Goal: Information Seeking & Learning: Learn about a topic

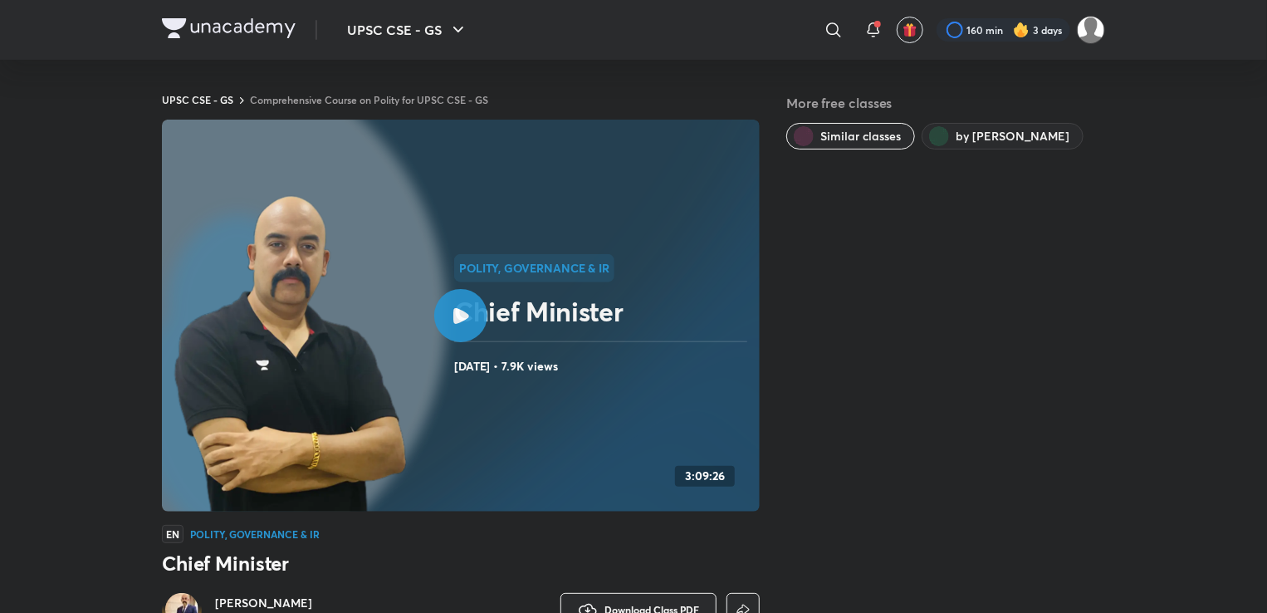
click at [369, 100] on link "Comprehensive Course on Polity for UPSC CSE - GS" at bounding box center [369, 99] width 238 height 13
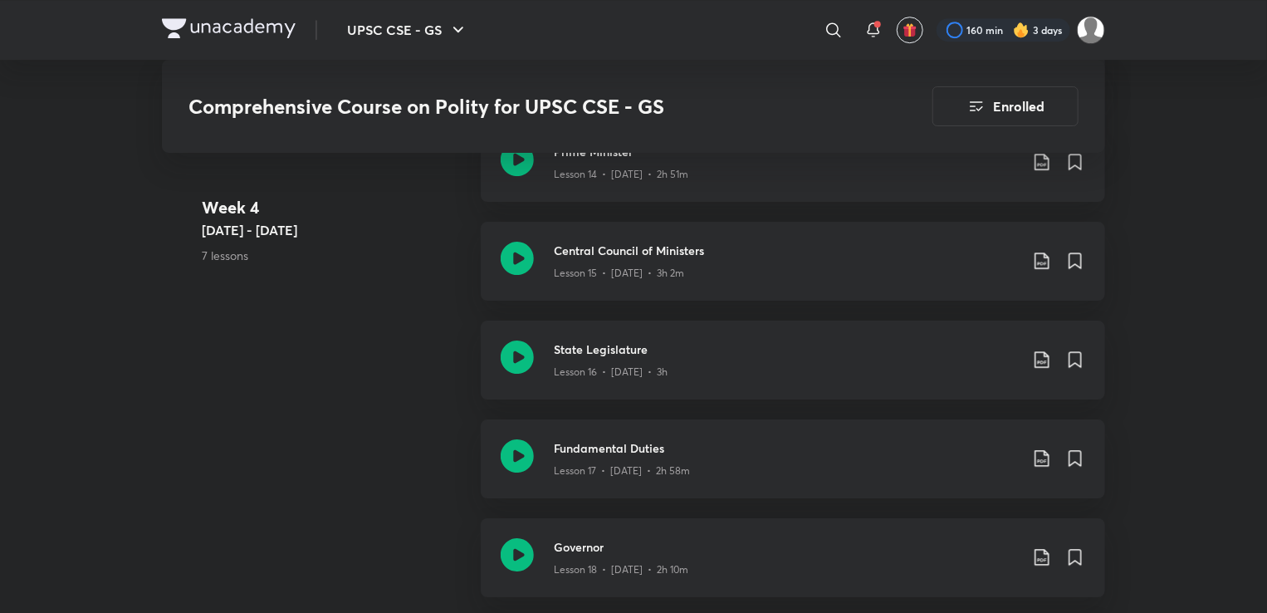
scroll to position [2583, 0]
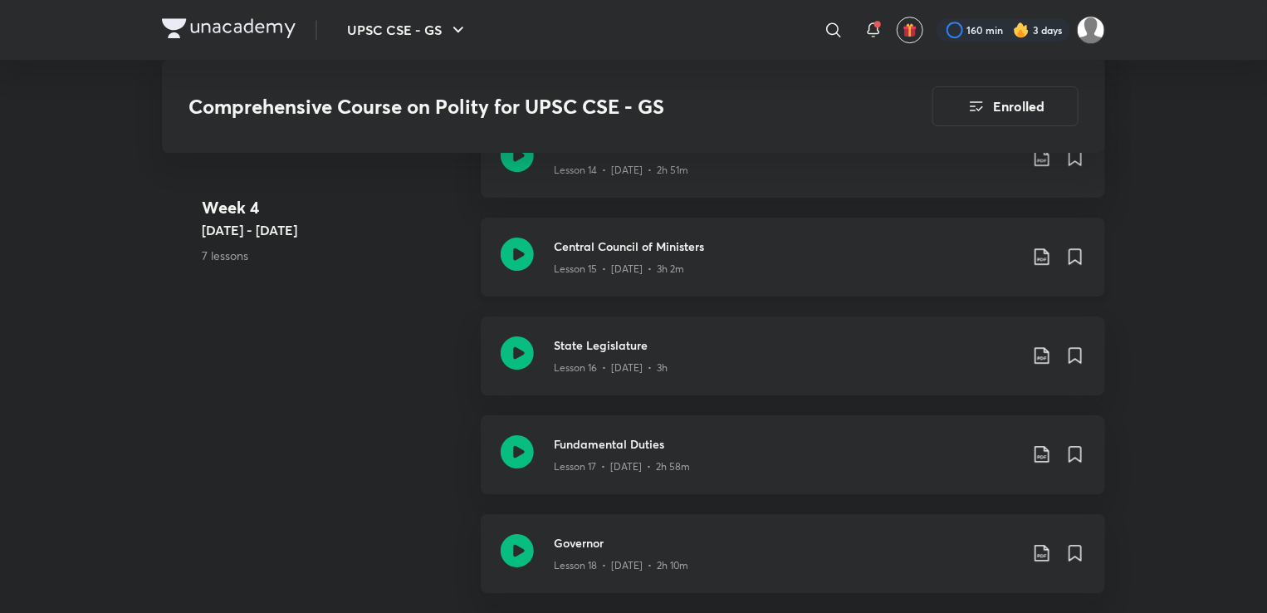
click at [673, 250] on h3 "Central Council of Ministers" at bounding box center [786, 245] width 465 height 17
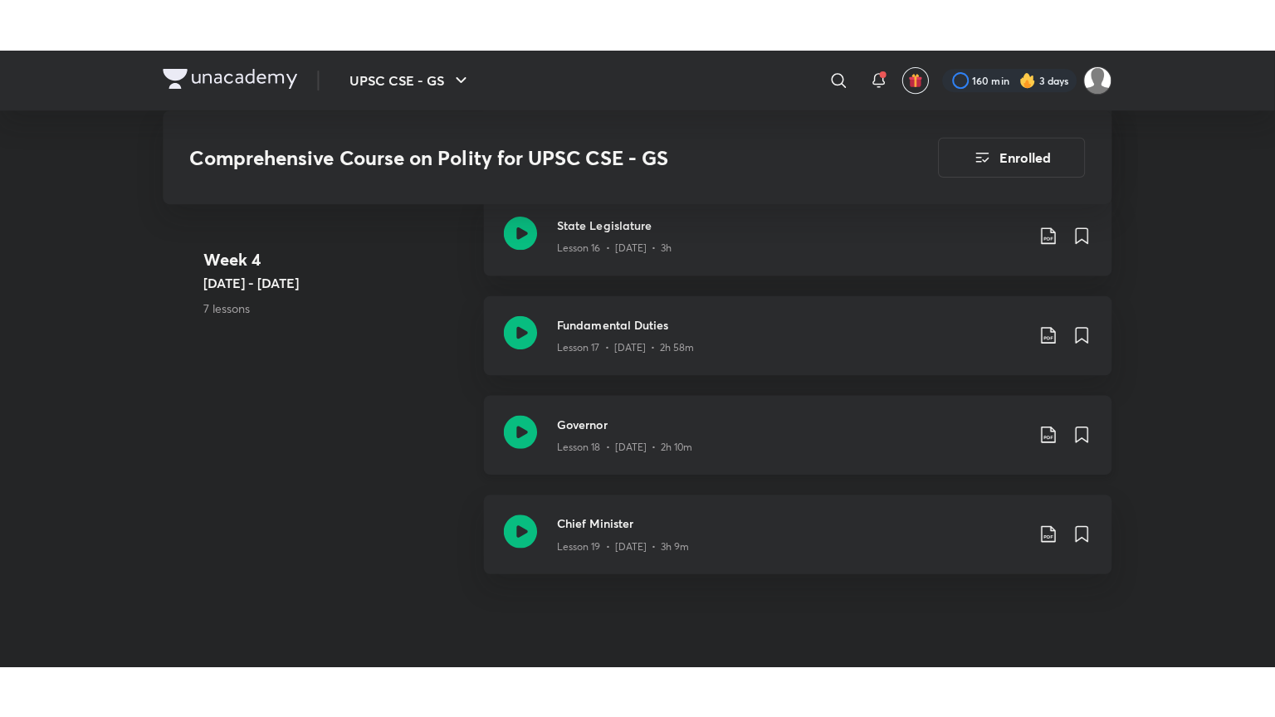
scroll to position [2755, 0]
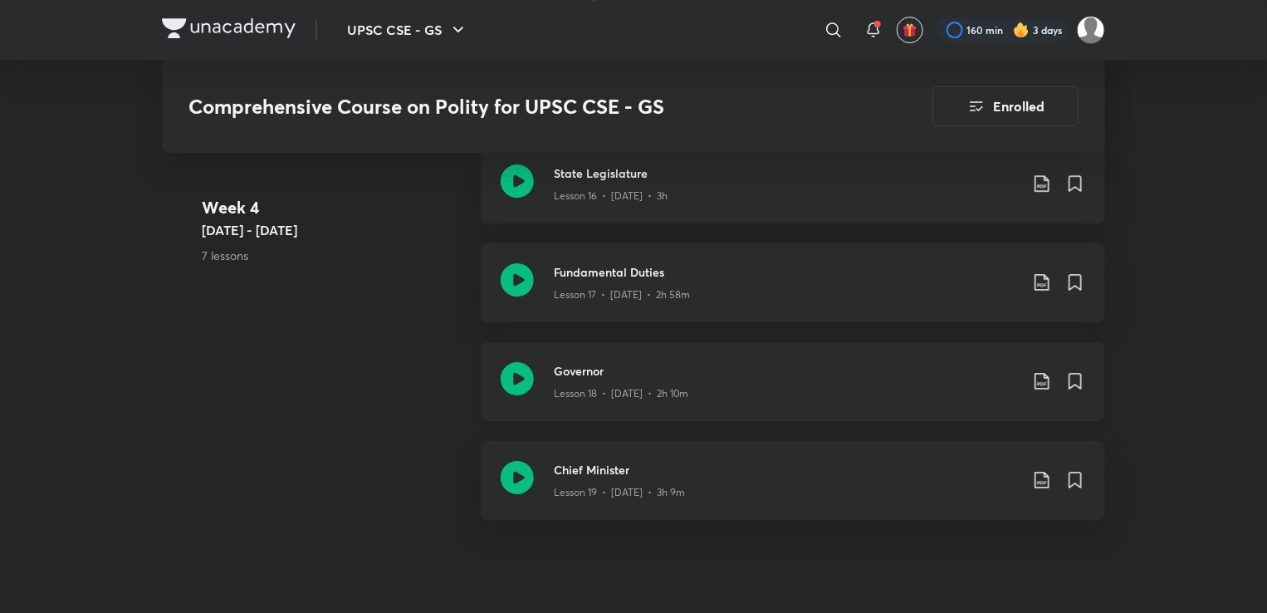
click at [574, 387] on p "Lesson 18 • [DATE] • 2h 10m" at bounding box center [621, 393] width 134 height 15
click at [630, 281] on div "Lesson 17 • [DATE] • 2h 58m" at bounding box center [786, 292] width 465 height 22
